Goal: Information Seeking & Learning: Learn about a topic

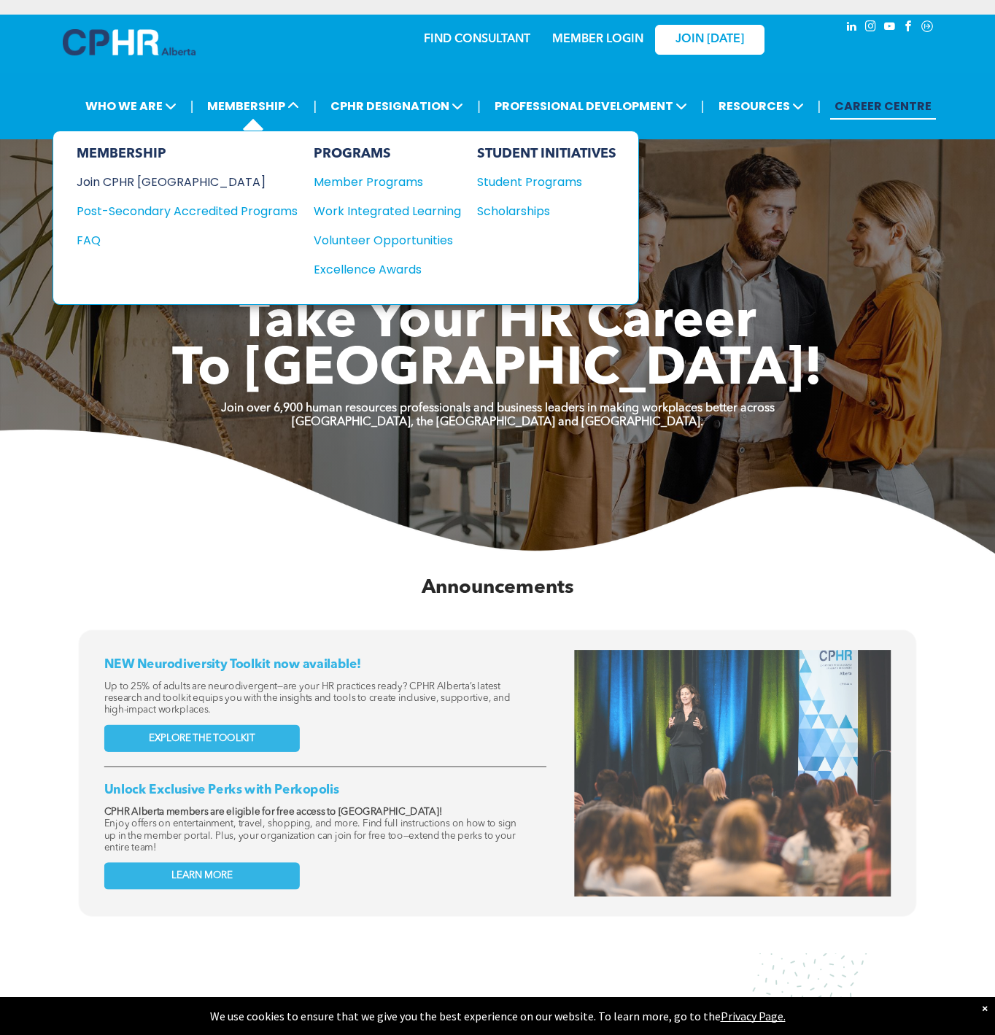
click at [144, 181] on div "Join CPHR [GEOGRAPHIC_DATA]" at bounding box center [176, 182] width 199 height 18
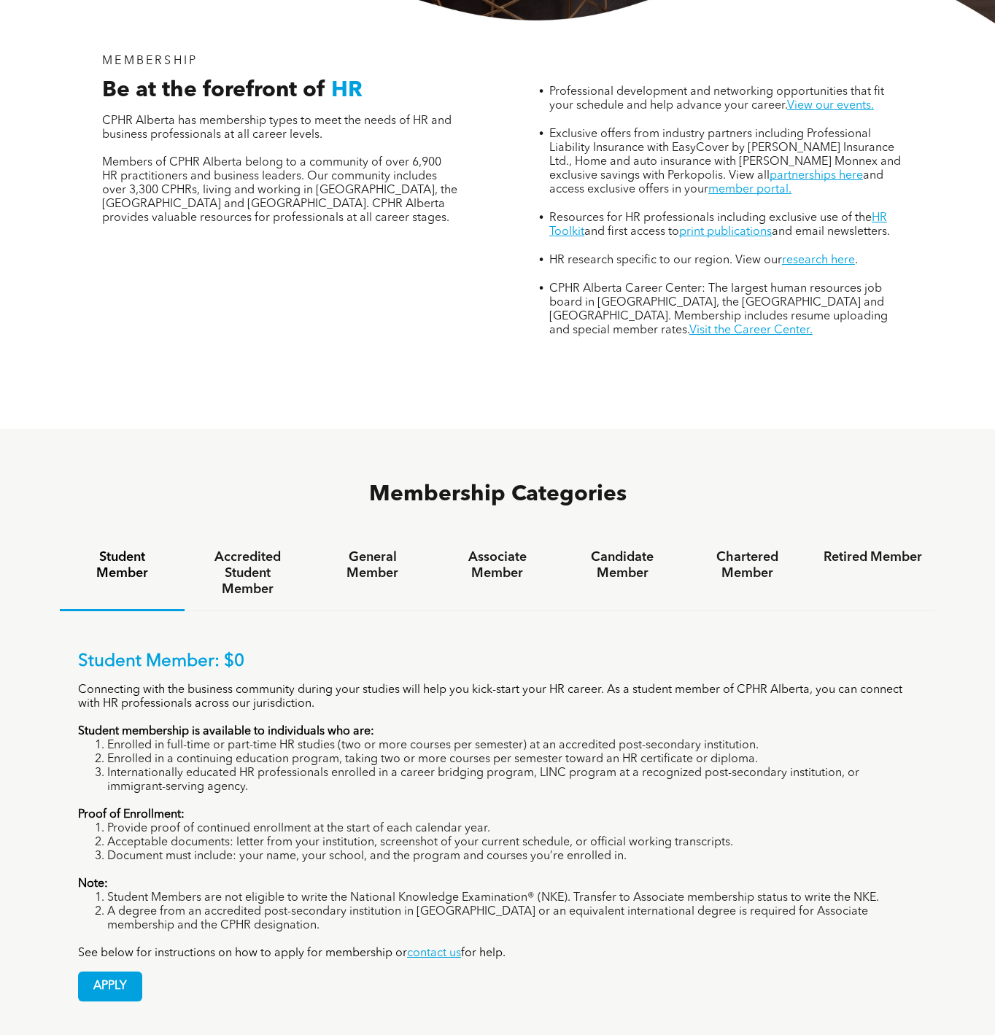
scroll to position [583, 0]
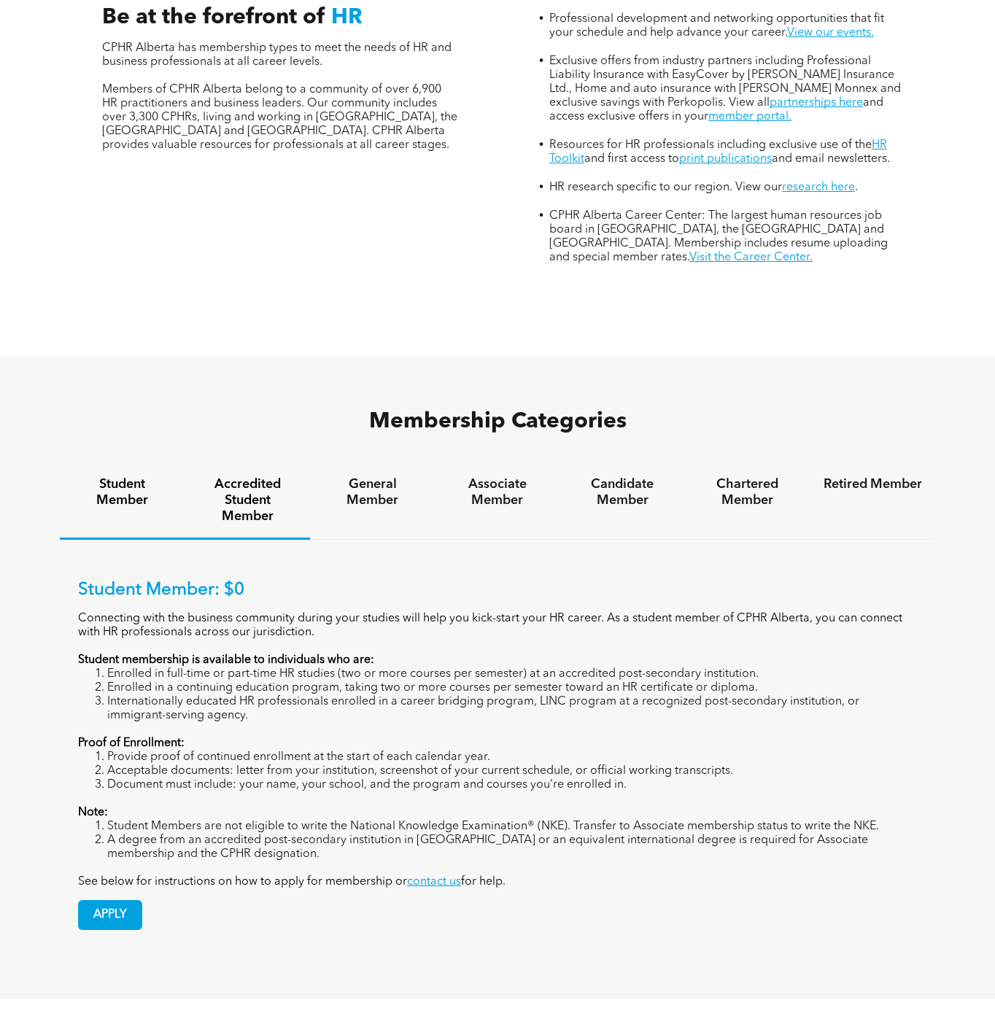
click at [240, 476] on h4 "Accredited Student Member" at bounding box center [247, 500] width 98 height 48
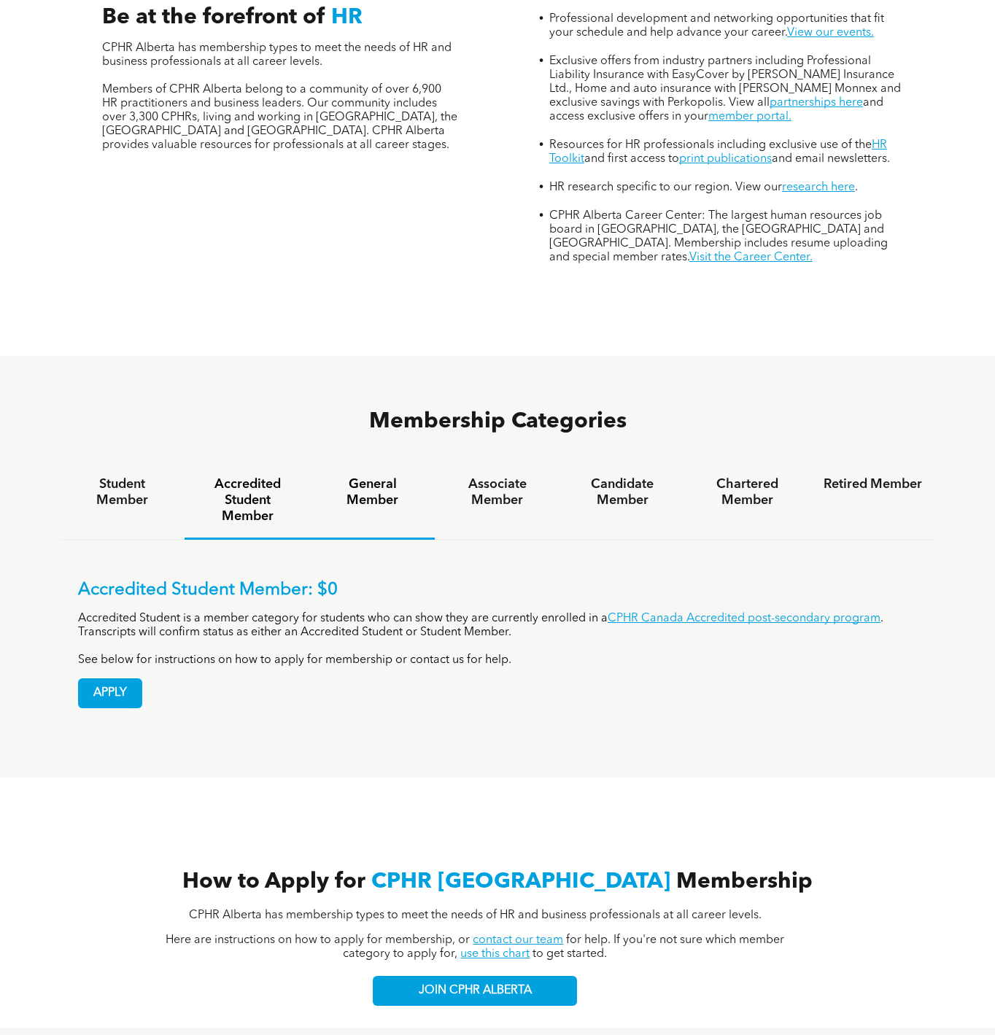
click at [343, 476] on h4 "General Member" at bounding box center [372, 492] width 98 height 32
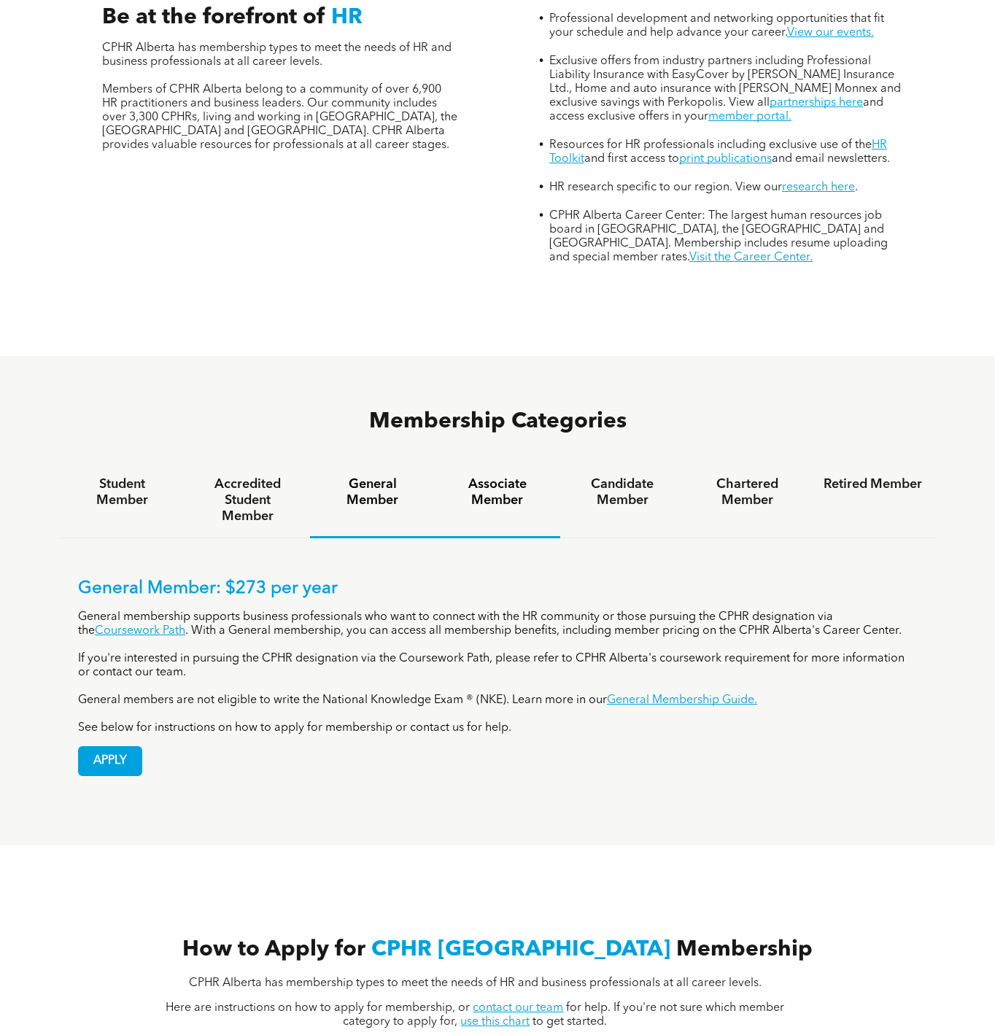
click at [516, 476] on h4 "Associate Member" at bounding box center [497, 492] width 98 height 32
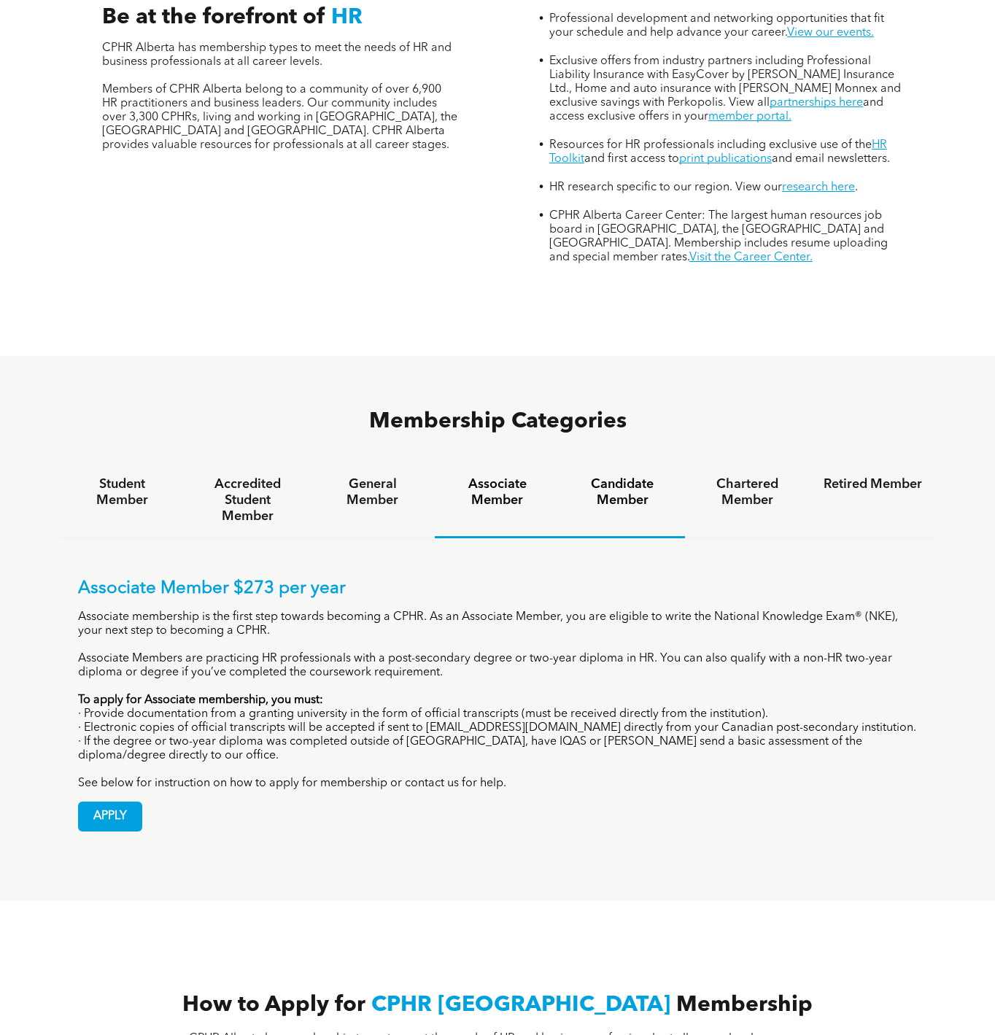
click at [629, 476] on h4 "Candidate Member" at bounding box center [622, 492] width 98 height 32
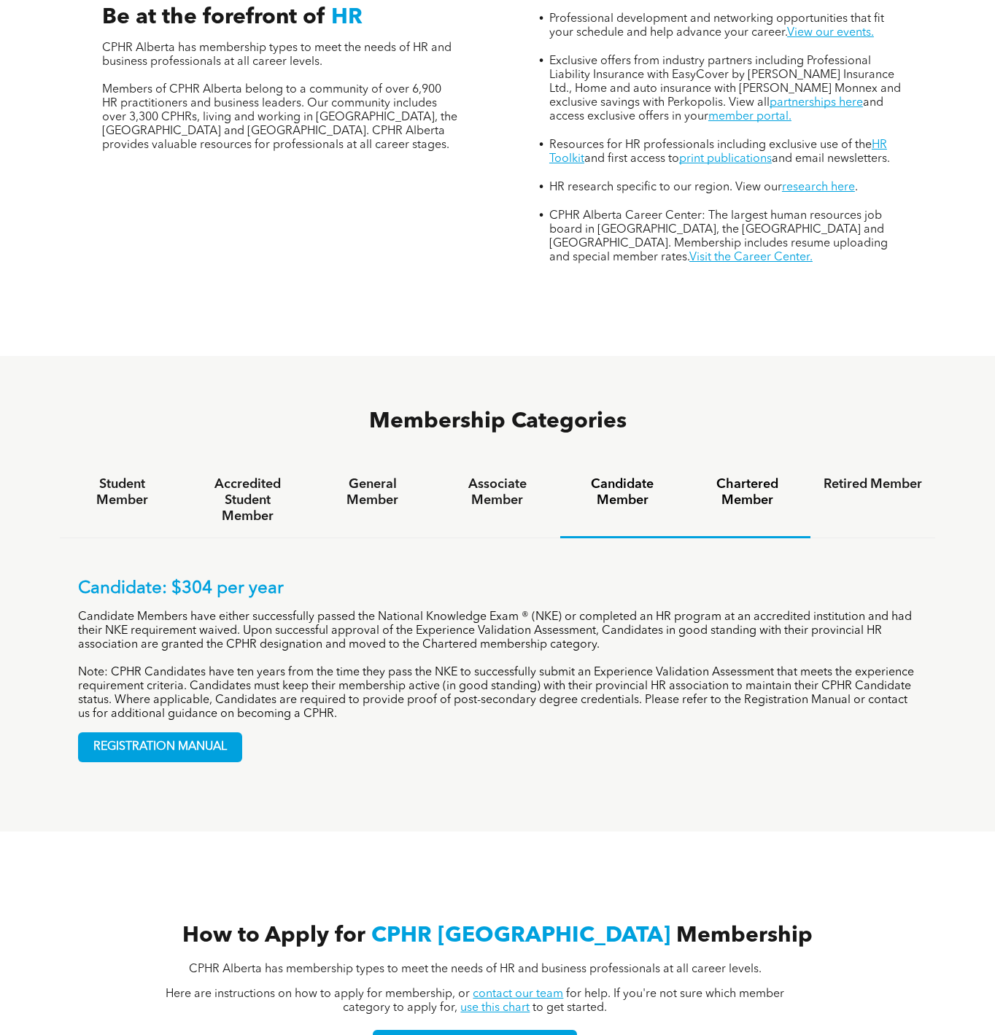
click at [726, 463] on div "Chartered Member" at bounding box center [747, 500] width 125 height 75
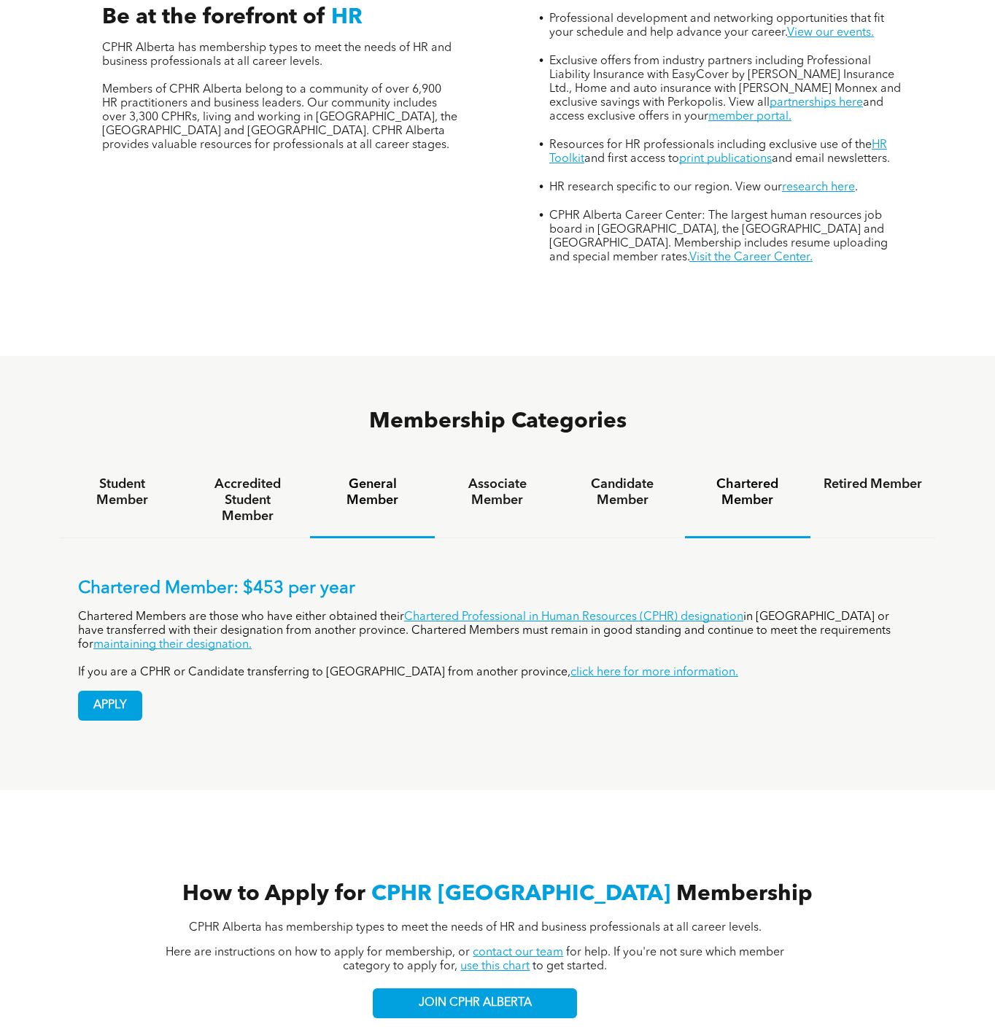
click at [371, 476] on h4 "General Member" at bounding box center [372, 492] width 98 height 32
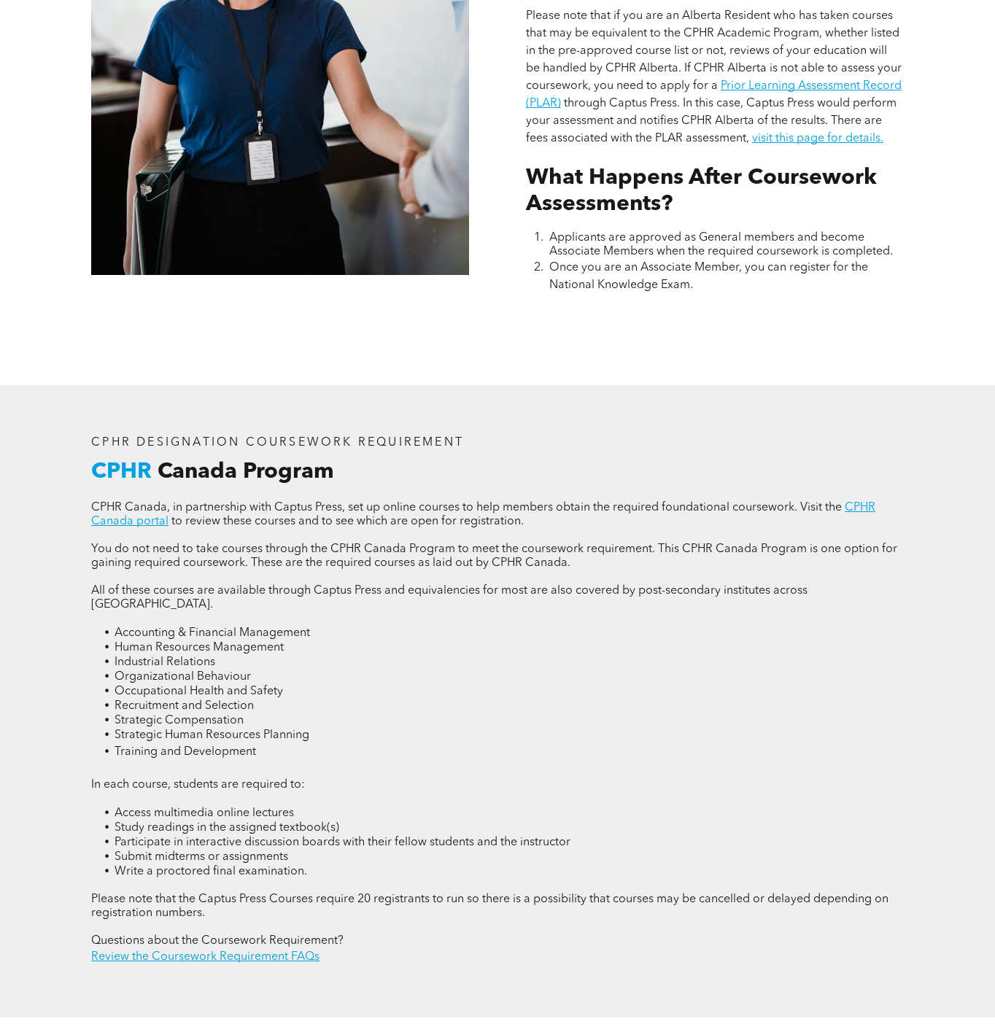
scroll to position [1531, 0]
